Goal: Transaction & Acquisition: Purchase product/service

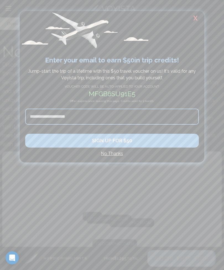
click at [113, 155] on h4 "No Thanks" at bounding box center [111, 153] width 173 height 7
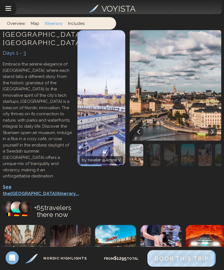
scroll to position [248, 0]
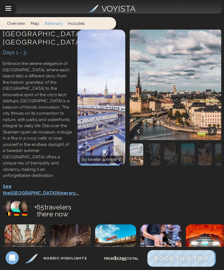
click at [46, 183] on p "See the Stockholm itinerary..." at bounding box center [37, 189] width 69 height 13
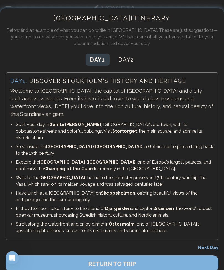
click at [125, 57] on button "Day 2" at bounding box center [126, 60] width 24 height 12
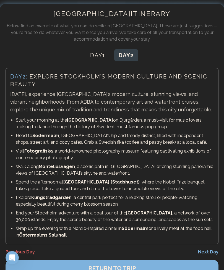
scroll to position [338, 0]
click at [208, 252] on span "Next Day" at bounding box center [208, 251] width 20 height 5
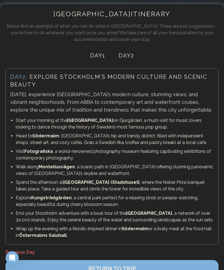
scroll to position [0, 0]
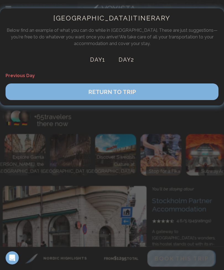
click at [119, 90] on span "RETURN TO TRIP" at bounding box center [112, 91] width 48 height 7
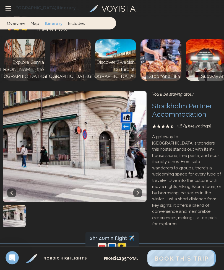
scroll to position [432, 0]
click at [137, 190] on icon at bounding box center [137, 192] width 2 height 4
click at [137, 188] on button at bounding box center [137, 192] width 9 height 9
click at [136, 190] on icon at bounding box center [137, 192] width 4 height 4
click at [137, 123] on img at bounding box center [72, 146] width 148 height 110
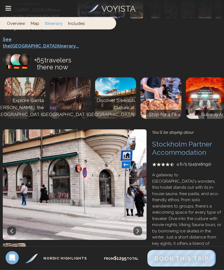
scroll to position [395, 0]
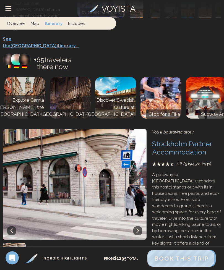
click at [89, 152] on img at bounding box center [72, 184] width 148 height 110
click at [86, 160] on img at bounding box center [72, 184] width 148 height 110
click at [72, 77] on img at bounding box center [70, 97] width 41 height 41
click at [120, 97] on p "Discover Swedish Culture at [GEOGRAPHIC_DATA]" at bounding box center [109, 107] width 49 height 21
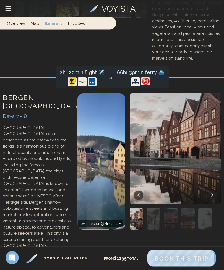
scroll to position [1011, 0]
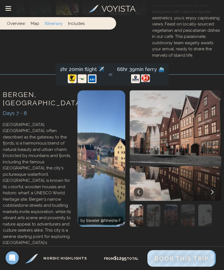
click at [46, 256] on p "See the Bergen itinerary..." at bounding box center [37, 259] width 69 height 7
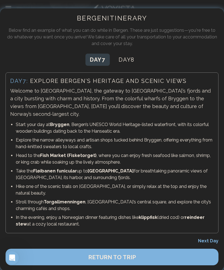
scroll to position [1318, 0]
click at [127, 60] on button "Day 8" at bounding box center [126, 60] width 25 height 12
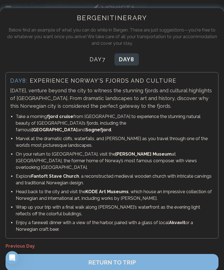
scroll to position [1428, 0]
click at [112, 259] on span "RETURN TO TRIP" at bounding box center [112, 262] width 48 height 7
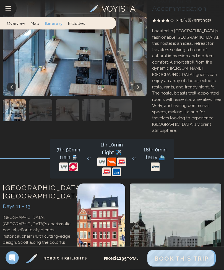
scroll to position [1744, 0]
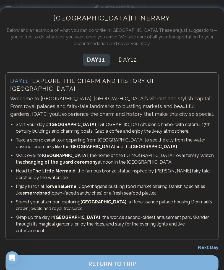
scroll to position [1820, 0]
click at [130, 65] on button "Day 12" at bounding box center [127, 60] width 27 height 12
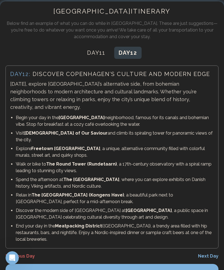
scroll to position [4, 0]
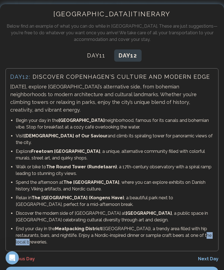
click at [157, 185] on p "Spend the afternoon at The [GEOGRAPHIC_DATA] , where you can explore exhibits o…" at bounding box center [115, 185] width 198 height 13
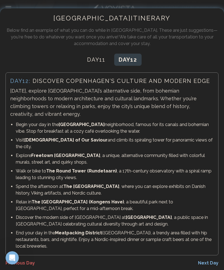
scroll to position [1810, 0]
click at [210, 260] on span "Next Day" at bounding box center [208, 262] width 20 height 5
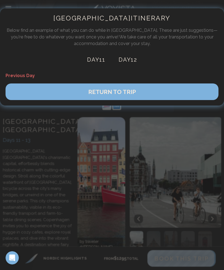
click at [125, 95] on button "RETURN TO TRIP" at bounding box center [112, 91] width 213 height 17
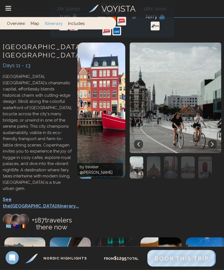
scroll to position [1885, 0]
click at [32, 237] on img at bounding box center [24, 257] width 41 height 41
click at [31, 237] on img at bounding box center [24, 257] width 41 height 41
click at [78, 26] on link "Includes" at bounding box center [76, 23] width 22 height 12
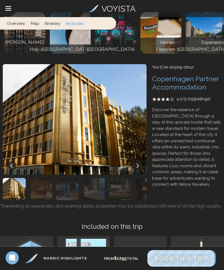
click at [30, 238] on img at bounding box center [30, 258] width 55 height 41
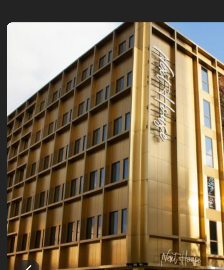
scroll to position [2073, 0]
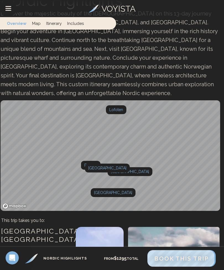
scroll to position [50, 2]
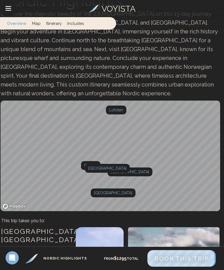
click at [11, 10] on icon "Drawer Menu" at bounding box center [8, 10] width 5 height 0
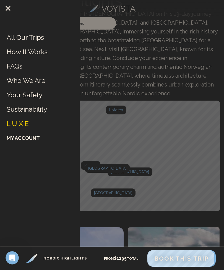
click at [37, 38] on link "All Our Trips" at bounding box center [25, 37] width 37 height 9
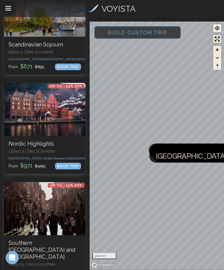
scroll to position [1931, 0]
click at [49, 136] on div "Up to -15% OFF Nordic Highlights 13 Days, 5 Cities, 3 Countr ies [GEOGRAPHIC_DA…" at bounding box center [44, 155] width 81 height 38
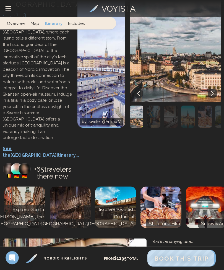
scroll to position [285, 0]
click at [172, 262] on span "Book This Trip" at bounding box center [181, 258] width 54 height 7
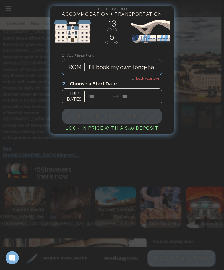
click at [93, 96] on div at bounding box center [111, 92] width 99 height 25
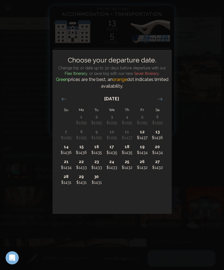
click at [156, 103] on div "Move forward to switch to the next month." at bounding box center [159, 98] width 11 height 9
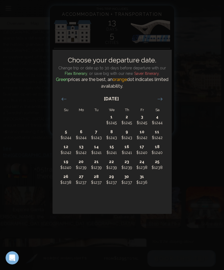
click at [156, 103] on div "Move forward to switch to the next month." at bounding box center [159, 98] width 11 height 9
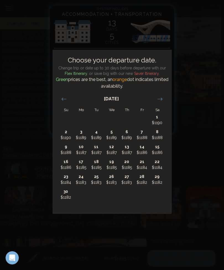
click at [156, 103] on div "Move forward to switch to the next month." at bounding box center [159, 98] width 11 height 9
click at [158, 102] on icon "Move forward to switch to the next month." at bounding box center [159, 98] width 5 height 5
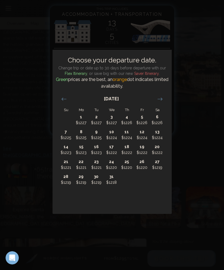
click at [158, 102] on icon "Move forward to switch to the next month." at bounding box center [159, 98] width 5 height 5
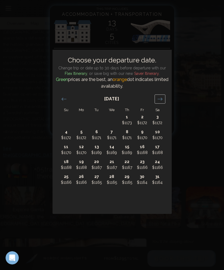
click at [158, 102] on icon "Move forward to switch to the next month." at bounding box center [159, 98] width 5 height 5
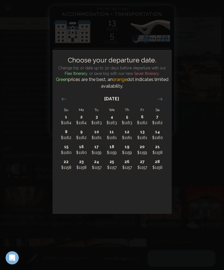
click at [158, 102] on icon "Move forward to switch to the next month." at bounding box center [159, 98] width 5 height 5
click at [157, 103] on div "Move forward to switch to the next month." at bounding box center [159, 98] width 11 height 9
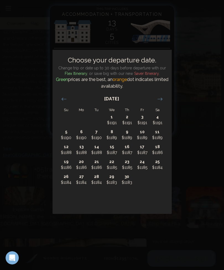
click at [157, 102] on icon "Move forward to switch to the next month." at bounding box center [159, 98] width 5 height 5
click at [156, 103] on div "Move forward to switch to the next month." at bounding box center [159, 98] width 11 height 9
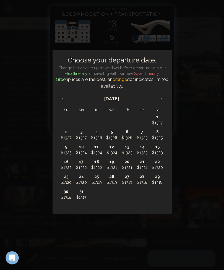
click at [159, 102] on icon "Move forward to switch to the next month." at bounding box center [159, 98] width 5 height 5
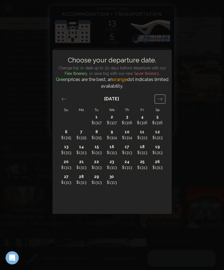
click at [160, 102] on icon "Move forward to switch to the next month." at bounding box center [159, 98] width 5 height 5
click at [159, 102] on icon "Move forward to switch to the next month." at bounding box center [159, 98] width 5 height 5
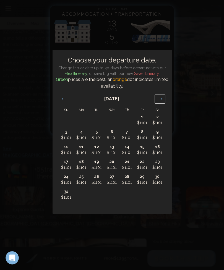
click at [159, 102] on icon "Move forward to switch to the next month." at bounding box center [159, 98] width 5 height 5
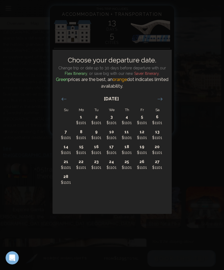
click at [159, 102] on icon "Move forward to switch to the next month." at bounding box center [159, 98] width 5 height 5
click at [161, 102] on icon "Move forward to switch to the next month." at bounding box center [159, 98] width 5 height 5
click at [160, 102] on icon "Move forward to switch to the next month." at bounding box center [159, 98] width 5 height 5
click at [161, 102] on icon "Move forward to switch to the next month." at bounding box center [159, 98] width 5 height 5
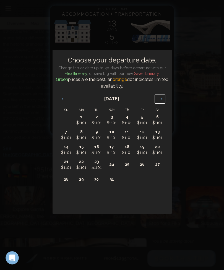
click at [158, 100] on icon "Move forward to switch to the next month." at bounding box center [159, 98] width 5 height 3
click at [160, 100] on icon "Move forward to switch to the next month." at bounding box center [159, 98] width 5 height 3
click at [64, 103] on div "Move backward to switch to the previous month." at bounding box center [64, 98] width 11 height 9
click at [159, 103] on div "Move forward to switch to the next month." at bounding box center [159, 98] width 11 height 9
click at [163, 103] on div "Move forward to switch to the next month." at bounding box center [159, 98] width 11 height 9
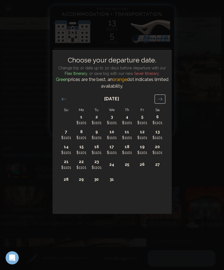
click at [163, 103] on div "Move forward to switch to the next month." at bounding box center [159, 98] width 11 height 9
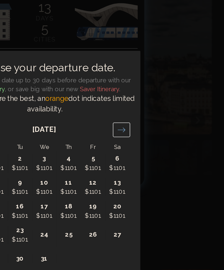
scroll to position [285, 4]
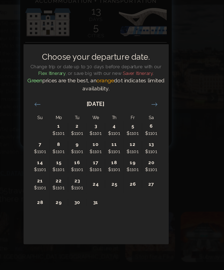
click at [61, 96] on icon "Move backward to switch to the previous month." at bounding box center [63, 98] width 5 height 5
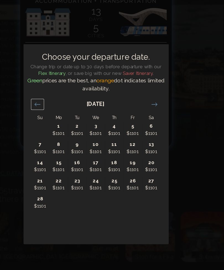
click at [61, 96] on icon "Move backward to switch to the previous month." at bounding box center [63, 98] width 5 height 5
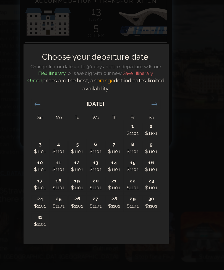
click at [61, 96] on icon "Move backward to switch to the previous month." at bounding box center [63, 98] width 5 height 5
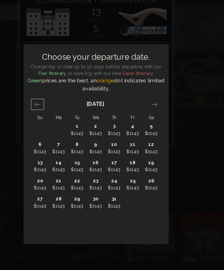
click at [61, 96] on icon "Move backward to switch to the previous month." at bounding box center [63, 98] width 5 height 5
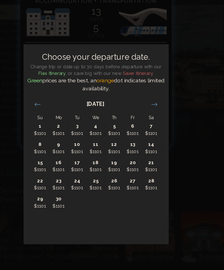
click at [61, 96] on icon "Move backward to switch to the previous month." at bounding box center [63, 98] width 5 height 5
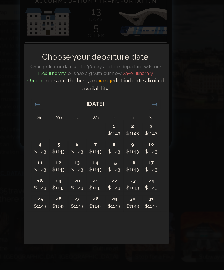
click at [157, 96] on icon "Move forward to switch to the next month." at bounding box center [159, 98] width 5 height 5
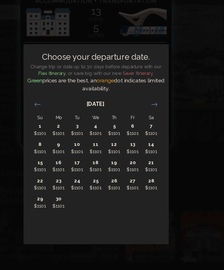
click at [135, 135] on p "$1101" at bounding box center [142, 138] width 15 height 6
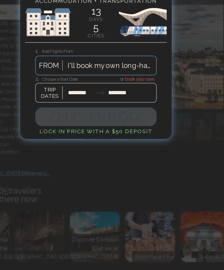
type input "********"
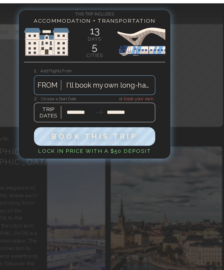
scroll to position [157, 4]
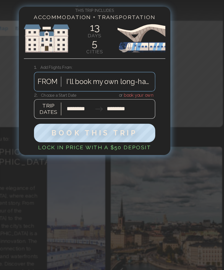
click at [115, 163] on div at bounding box center [112, 135] width 224 height 270
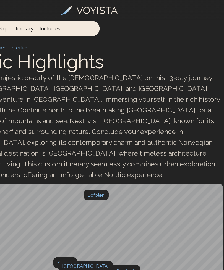
scroll to position [0, 4]
